Goal: Check status: Check status

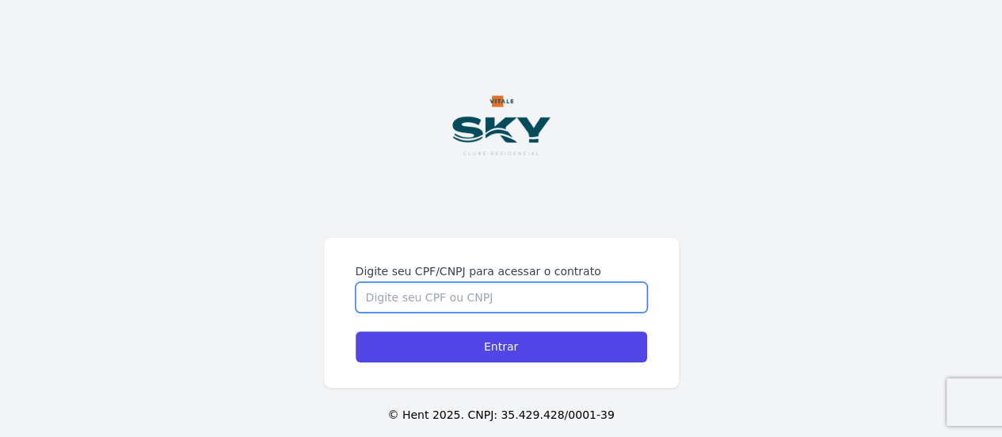
click at [441, 301] on input "Digite seu CPF/CNPJ para acessar o contrato" at bounding box center [502, 297] width 292 height 30
type input "16761646774"
click at [356, 331] on input "Entrar" at bounding box center [502, 346] width 292 height 31
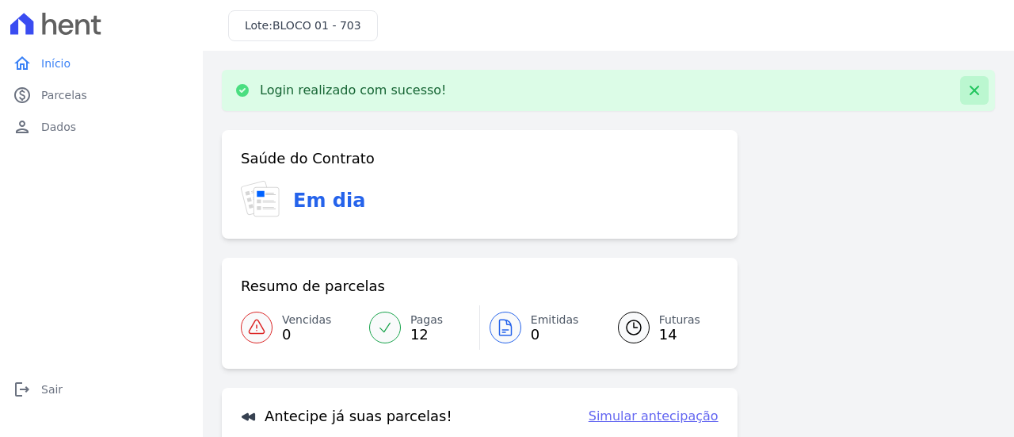
click at [967, 86] on icon at bounding box center [975, 90] width 16 height 16
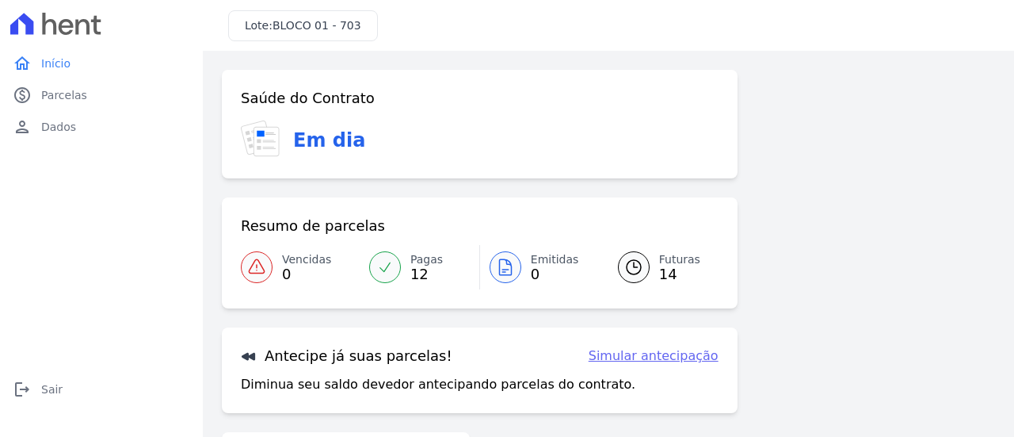
click at [659, 268] on span "14" at bounding box center [679, 274] width 41 height 13
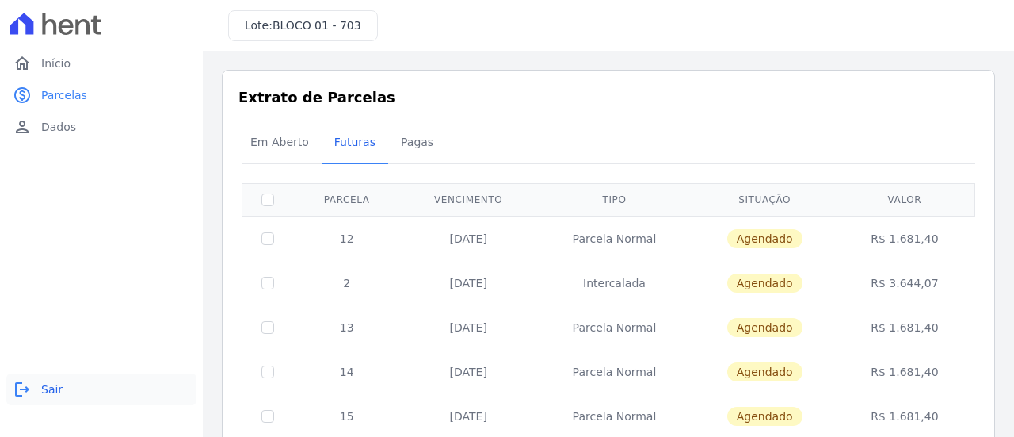
click at [33, 394] on link "logout Sair" at bounding box center [101, 389] width 190 height 32
